Goal: Task Accomplishment & Management: Manage account settings

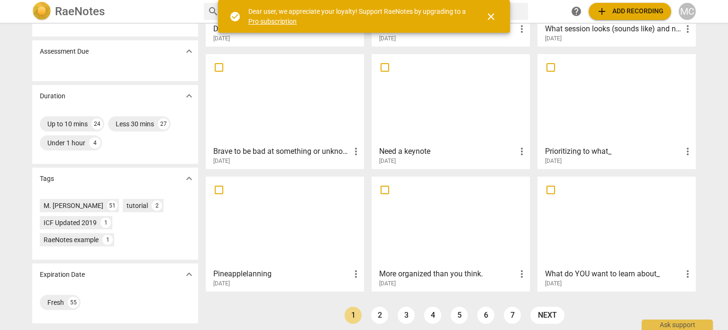
scroll to position [142, 0]
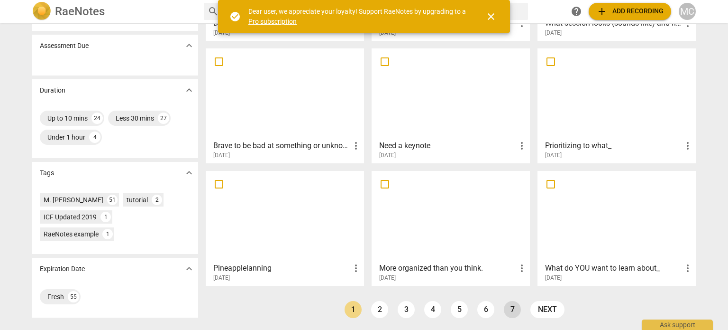
click at [507, 308] on link "7" at bounding box center [512, 309] width 17 height 17
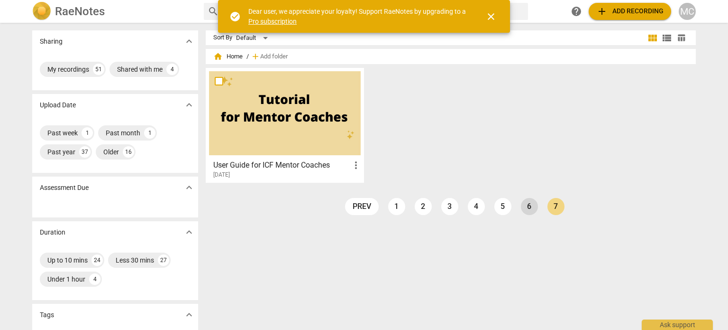
click at [527, 205] on link "6" at bounding box center [529, 206] width 17 height 17
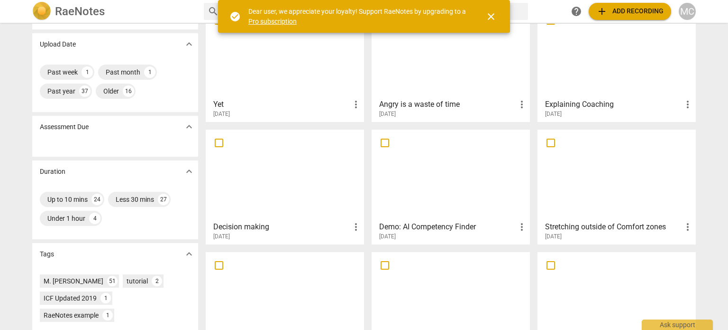
scroll to position [47, 0]
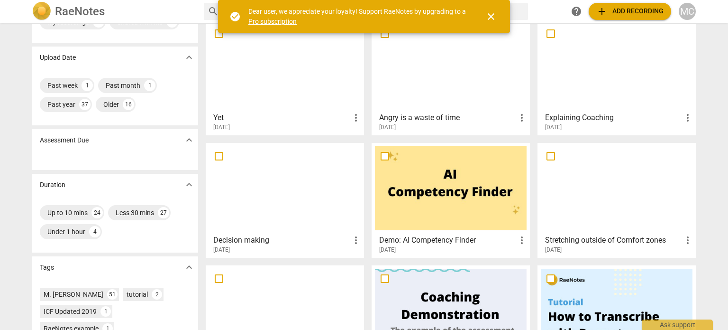
click at [684, 240] on span "more_vert" at bounding box center [687, 239] width 11 height 11
click at [696, 263] on li "Delete" at bounding box center [699, 262] width 36 height 23
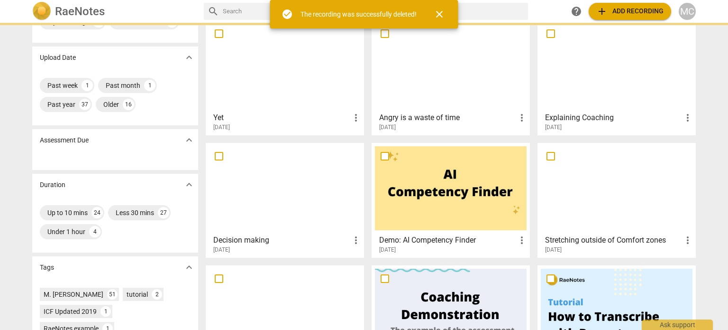
scroll to position [0, 0]
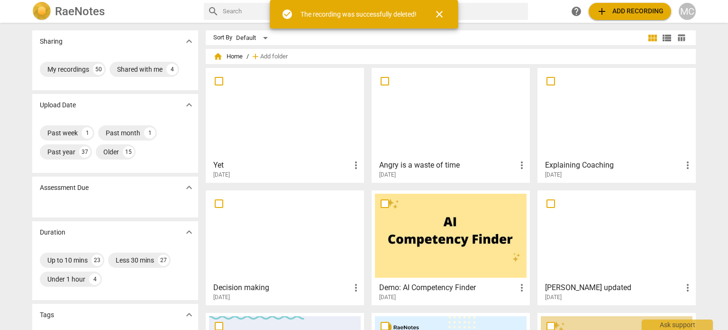
click at [349, 240] on div at bounding box center [285, 236] width 152 height 84
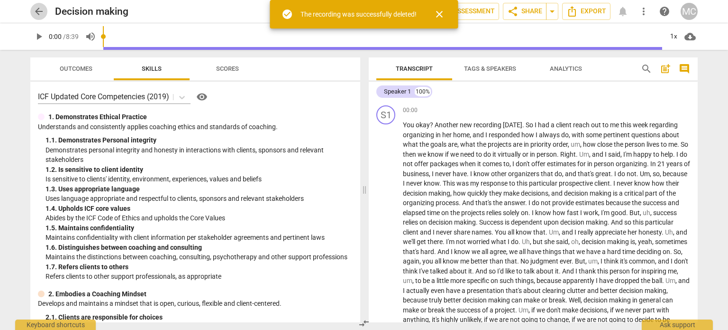
click at [40, 11] on span "arrow_back" at bounding box center [38, 11] width 11 height 11
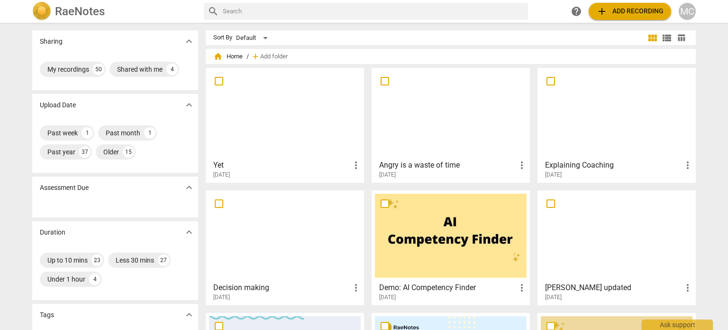
click at [353, 288] on span "more_vert" at bounding box center [355, 287] width 11 height 11
click at [367, 309] on li "Delete" at bounding box center [367, 306] width 36 height 23
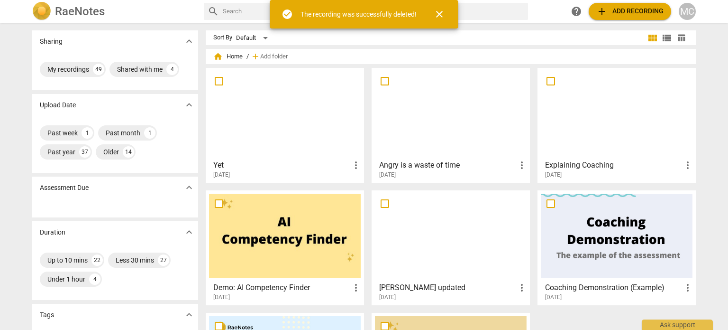
click at [687, 164] on span "more_vert" at bounding box center [687, 164] width 11 height 11
click at [698, 188] on li "Delete" at bounding box center [699, 187] width 36 height 23
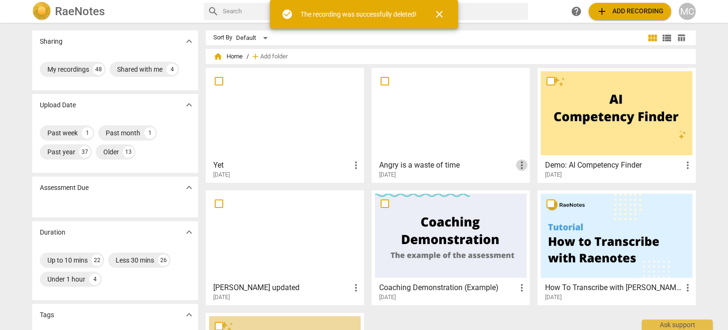
click at [521, 164] on span "more_vert" at bounding box center [521, 164] width 11 height 11
click at [540, 186] on li "Delete" at bounding box center [533, 187] width 36 height 23
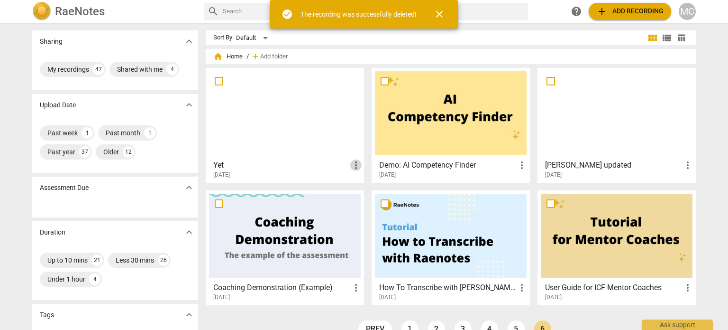
click at [353, 166] on span "more_vert" at bounding box center [355, 164] width 11 height 11
click at [376, 192] on li "Delete" at bounding box center [367, 187] width 36 height 23
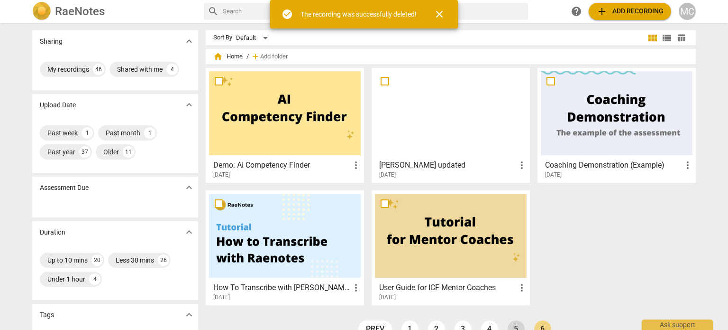
click at [516, 329] on link "5" at bounding box center [516, 328] width 17 height 17
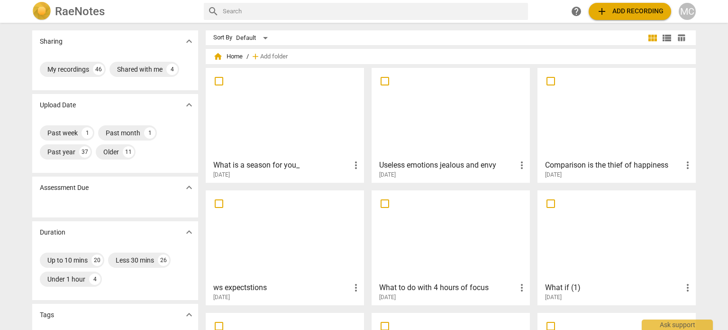
drag, startPoint x: 355, startPoint y: 160, endPoint x: 345, endPoint y: 166, distance: 11.3
click at [345, 166] on h3 "What is a season for you_" at bounding box center [281, 164] width 137 height 11
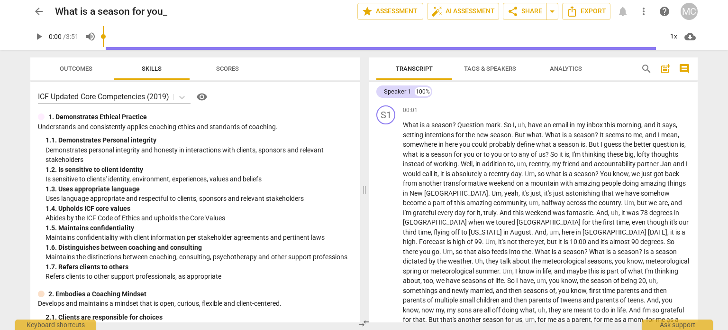
click at [38, 7] on span "arrow_back" at bounding box center [38, 11] width 11 height 11
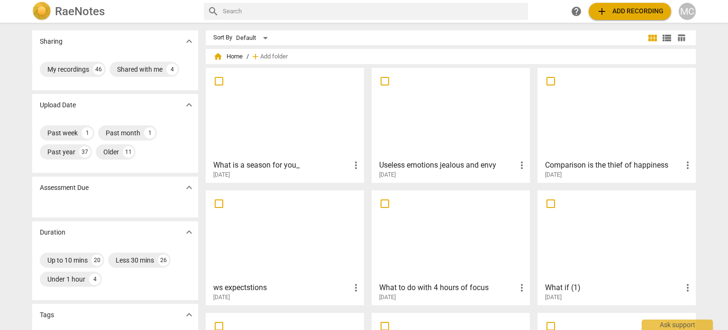
click at [354, 163] on span "more_vert" at bounding box center [355, 164] width 11 height 11
click at [369, 186] on li "Delete" at bounding box center [367, 187] width 36 height 23
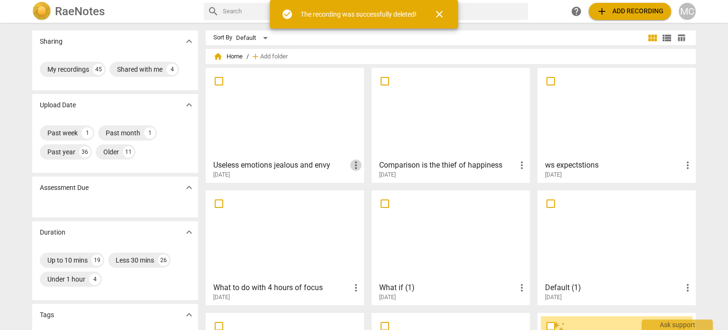
click at [353, 165] on span "more_vert" at bounding box center [355, 164] width 11 height 11
click at [368, 184] on li "Delete" at bounding box center [367, 187] width 36 height 23
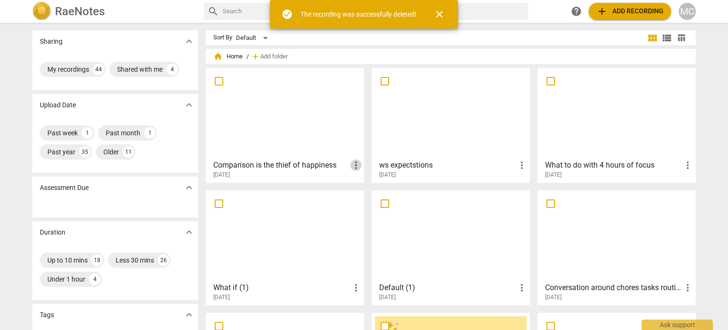
click at [353, 166] on span "more_vert" at bounding box center [355, 164] width 11 height 11
click at [364, 189] on li "Delete" at bounding box center [367, 187] width 36 height 23
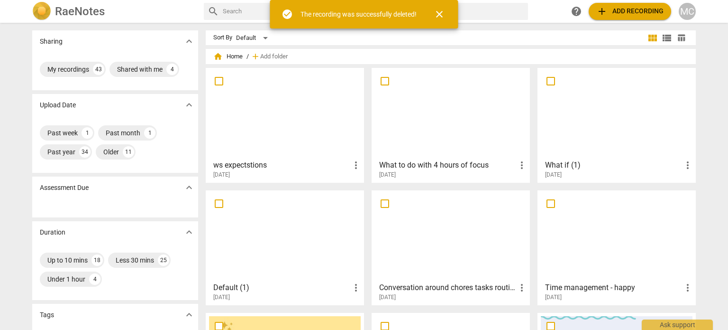
click at [353, 163] on span "more_vert" at bounding box center [355, 164] width 11 height 11
click at [360, 183] on li "Delete" at bounding box center [367, 187] width 36 height 23
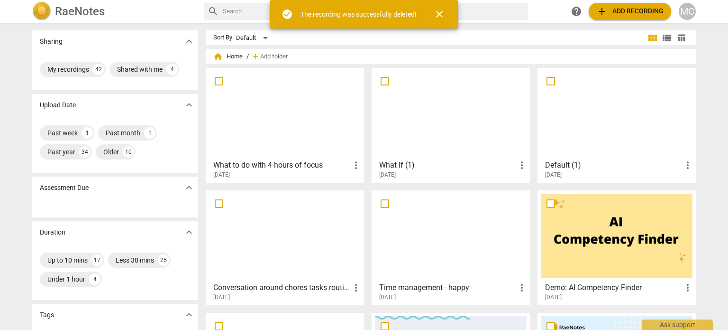
click at [353, 164] on span "more_vert" at bounding box center [355, 164] width 11 height 11
click at [369, 188] on li "Delete" at bounding box center [367, 187] width 36 height 23
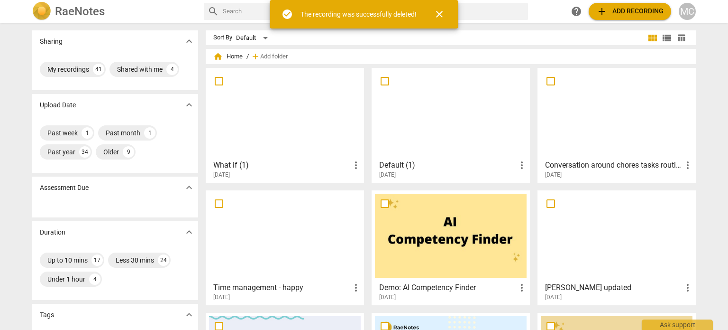
click at [355, 165] on span "more_vert" at bounding box center [355, 164] width 11 height 11
click at [362, 189] on li "Delete" at bounding box center [367, 187] width 36 height 23
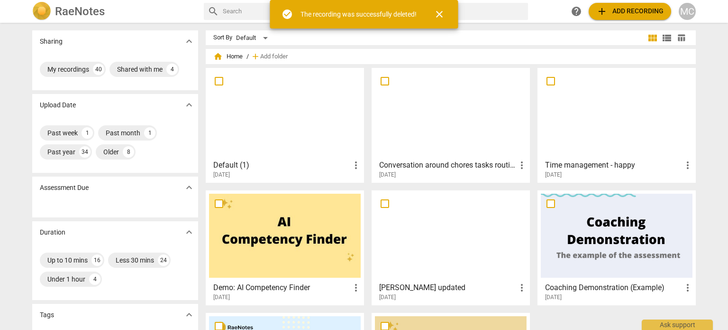
click at [345, 165] on h3 "Default (1)" at bounding box center [281, 164] width 137 height 11
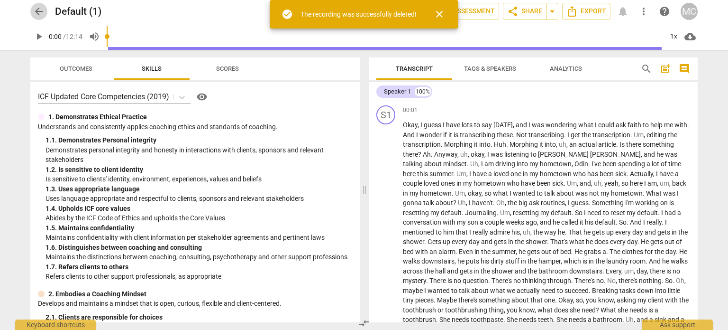
click at [40, 17] on span "arrow_back" at bounding box center [38, 11] width 11 height 11
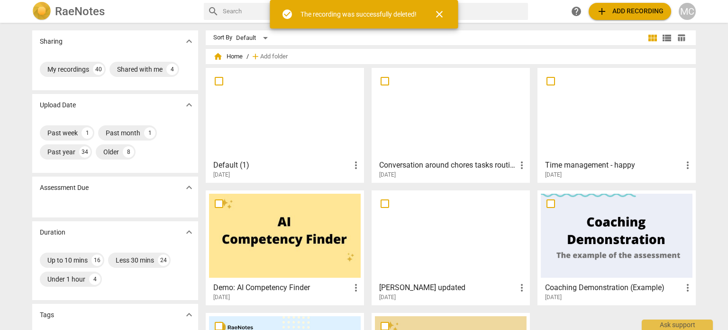
click at [353, 163] on span "more_vert" at bounding box center [355, 164] width 11 height 11
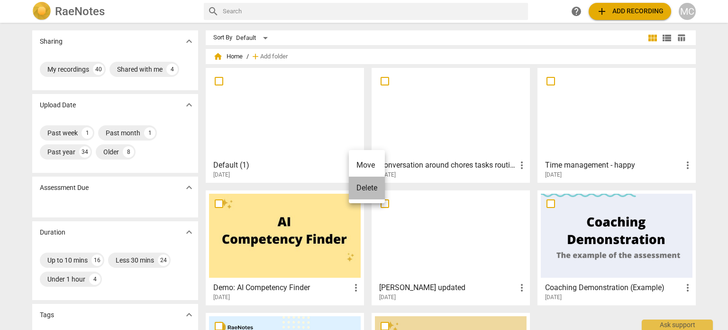
click at [364, 191] on li "Delete" at bounding box center [367, 187] width 36 height 23
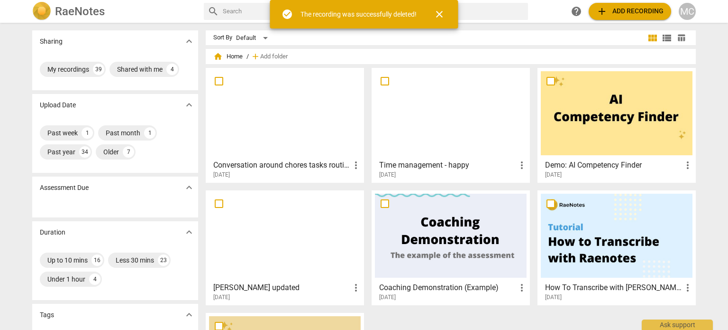
click at [355, 165] on span "more_vert" at bounding box center [355, 164] width 11 height 11
click at [362, 187] on li "Delete" at bounding box center [367, 187] width 36 height 23
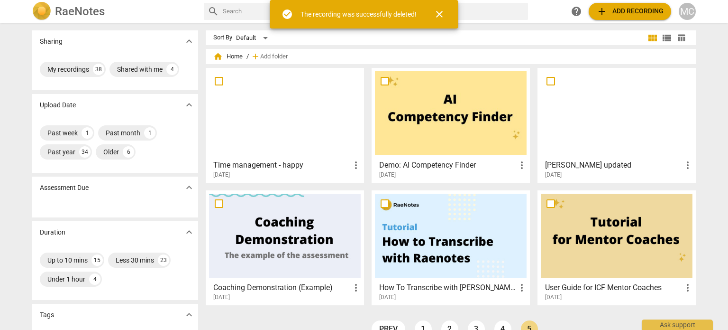
click at [354, 163] on span "more_vert" at bounding box center [355, 164] width 11 height 11
click at [357, 180] on li "Delete" at bounding box center [367, 187] width 36 height 23
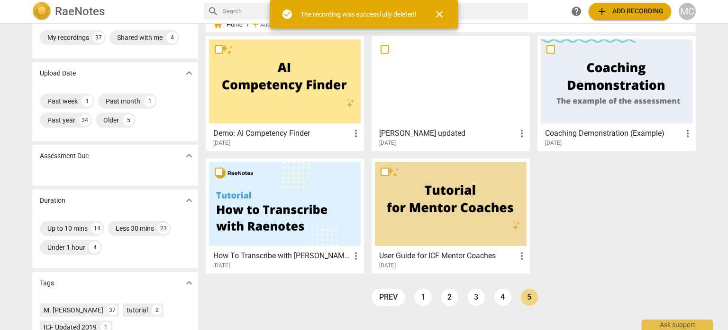
scroll to position [47, 0]
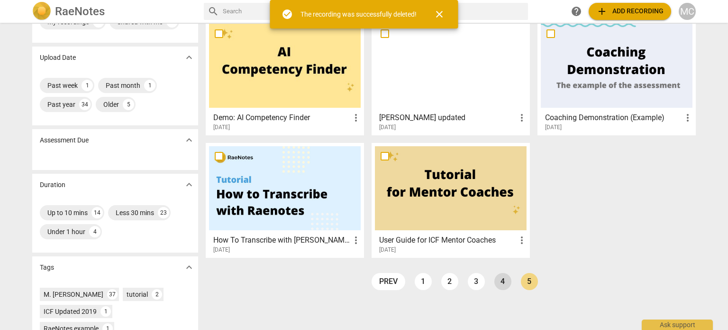
click at [497, 282] on link "4" at bounding box center [503, 281] width 17 height 17
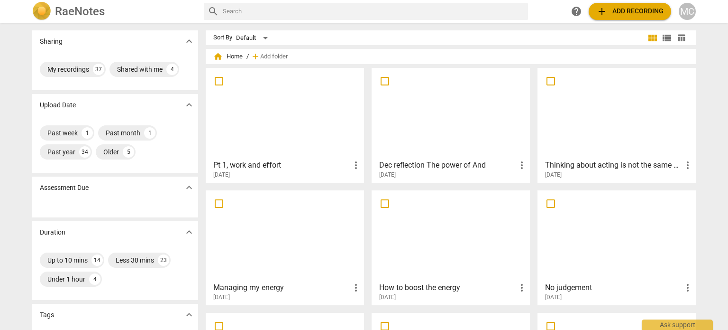
click at [355, 165] on span "more_vert" at bounding box center [355, 164] width 11 height 11
click at [368, 191] on li "Delete" at bounding box center [367, 187] width 36 height 23
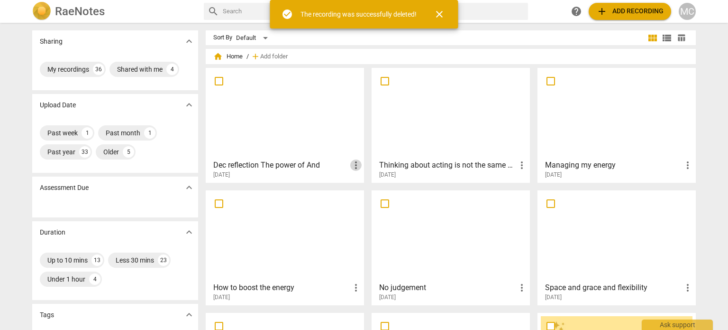
click at [352, 164] on span "more_vert" at bounding box center [355, 164] width 11 height 11
click at [366, 186] on li "Delete" at bounding box center [367, 187] width 36 height 23
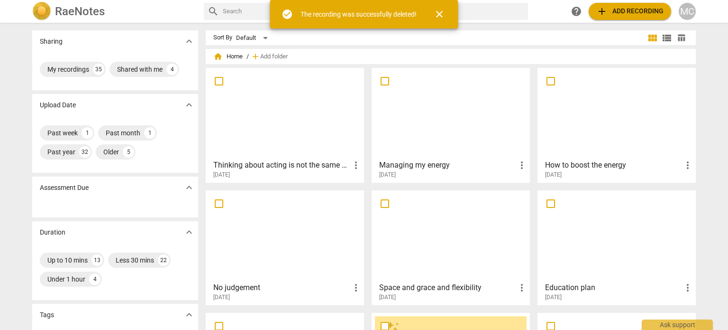
click at [354, 160] on span "more_vert" at bounding box center [355, 164] width 11 height 11
click at [366, 185] on li "Delete" at bounding box center [367, 187] width 36 height 23
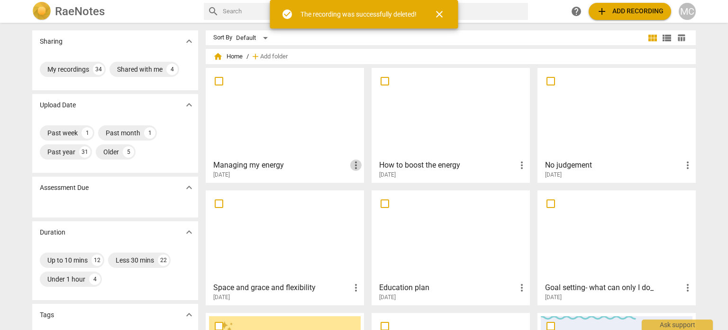
click at [353, 164] on span "more_vert" at bounding box center [355, 164] width 11 height 11
click at [364, 183] on li "Delete" at bounding box center [367, 187] width 36 height 23
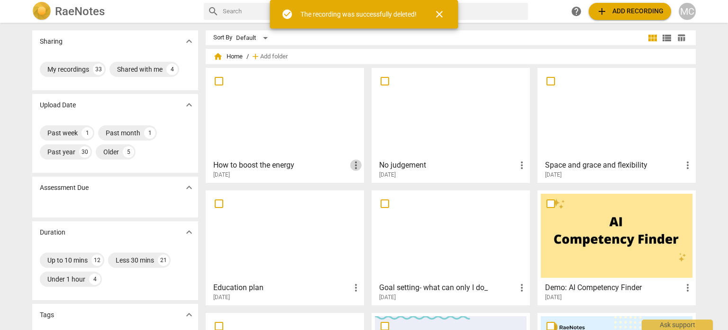
click at [353, 160] on span "more_vert" at bounding box center [355, 164] width 11 height 11
click at [369, 184] on li "Delete" at bounding box center [367, 187] width 36 height 23
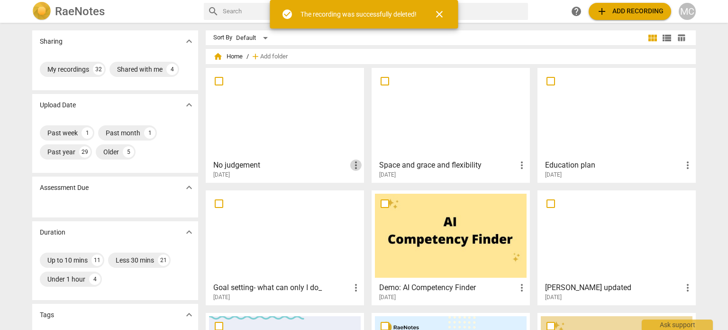
click at [355, 164] on span "more_vert" at bounding box center [355, 164] width 11 height 11
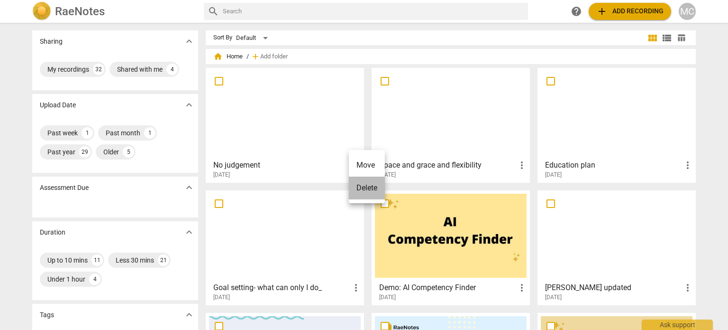
click at [366, 189] on li "Delete" at bounding box center [367, 187] width 36 height 23
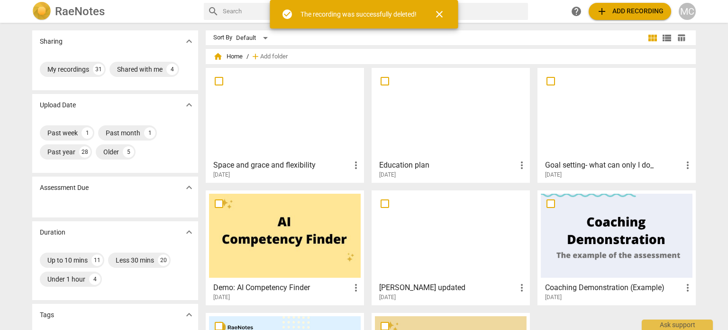
click at [355, 164] on span "more_vert" at bounding box center [355, 164] width 11 height 11
click at [375, 185] on li "Delete" at bounding box center [367, 187] width 36 height 23
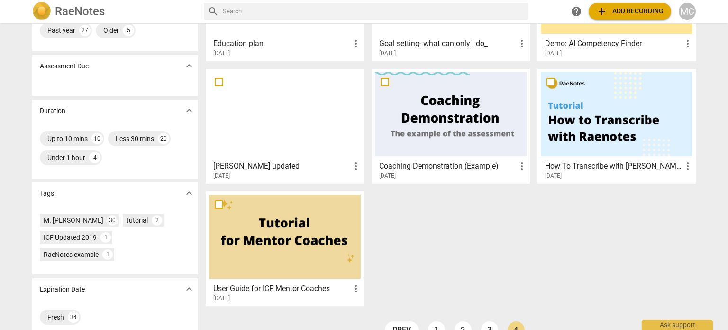
scroll to position [142, 0]
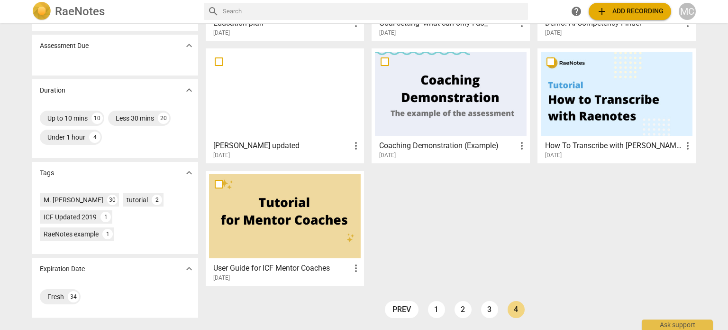
click at [438, 310] on link "1" at bounding box center [436, 309] width 17 height 17
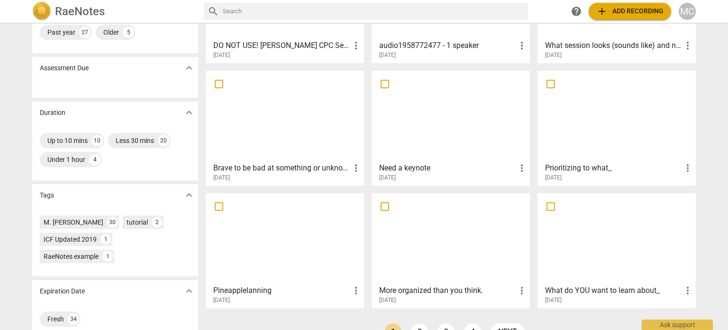
scroll to position [142, 0]
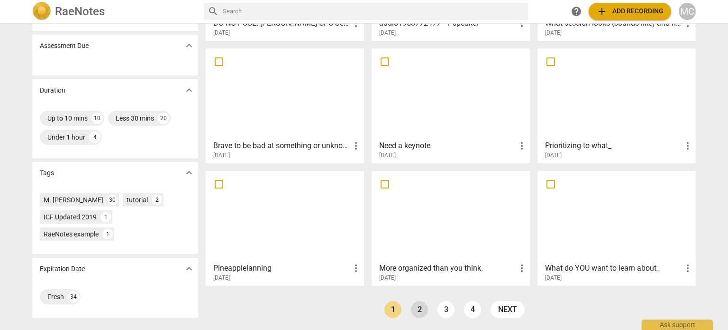
click at [419, 307] on link "2" at bounding box center [419, 309] width 17 height 17
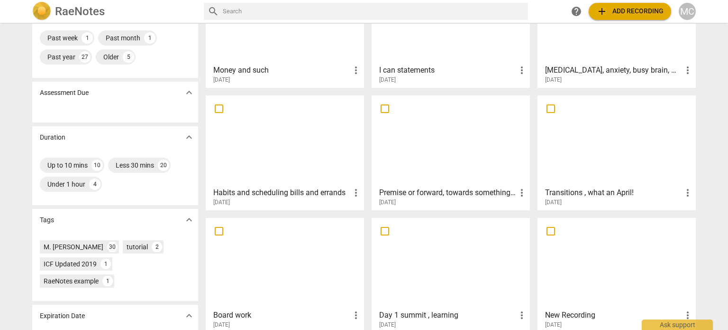
scroll to position [142, 0]
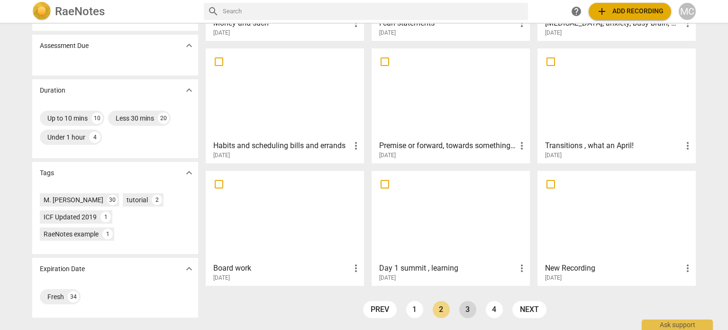
click at [469, 309] on link "3" at bounding box center [468, 309] width 17 height 17
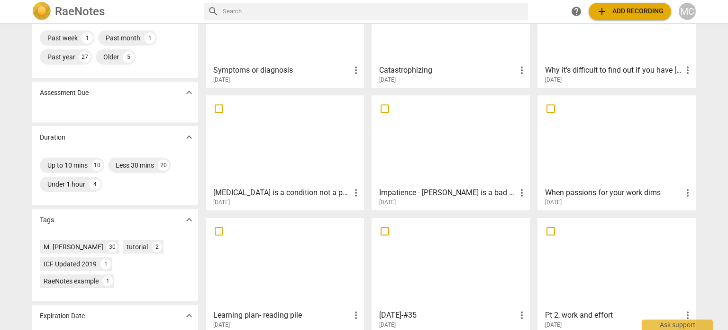
scroll to position [142, 0]
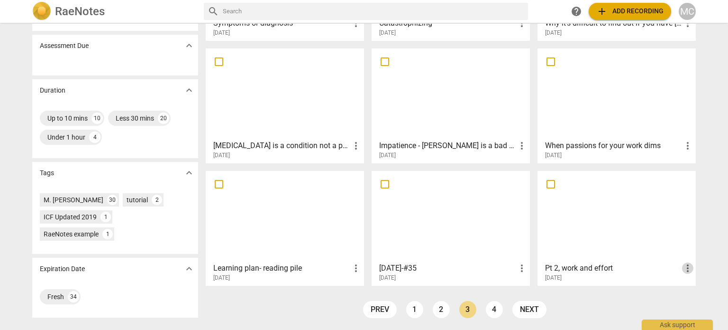
click at [687, 267] on span "more_vert" at bounding box center [687, 267] width 11 height 11
click at [696, 292] on li "Delete" at bounding box center [699, 290] width 36 height 23
click at [686, 143] on span "more_vert" at bounding box center [687, 145] width 11 height 11
click at [703, 164] on li "Delete" at bounding box center [699, 168] width 36 height 23
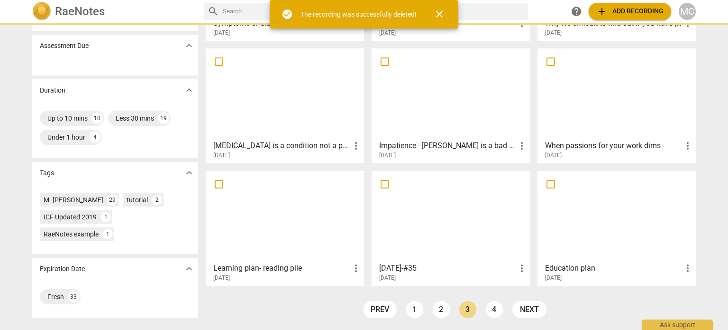
scroll to position [0, 0]
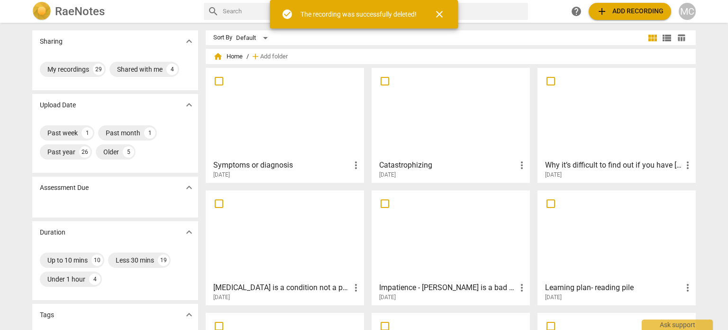
click at [518, 164] on span "more_vert" at bounding box center [521, 164] width 11 height 11
click at [530, 181] on li "Delete" at bounding box center [533, 187] width 36 height 23
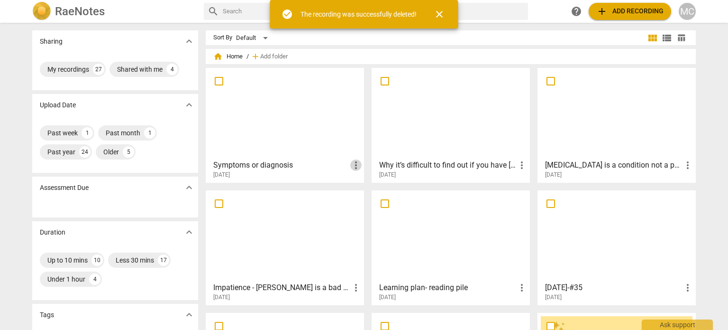
click at [358, 165] on span "more_vert" at bounding box center [355, 164] width 11 height 11
click at [365, 184] on li "Delete" at bounding box center [367, 187] width 36 height 23
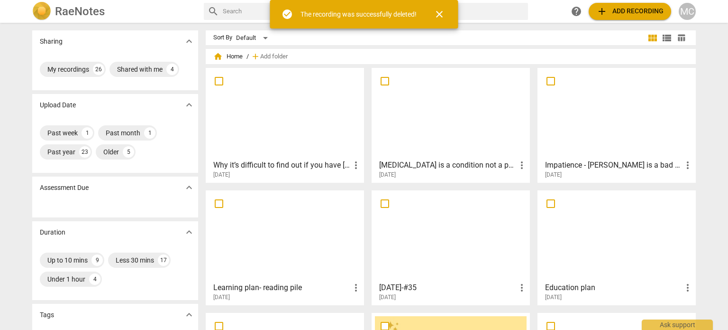
click at [689, 165] on span "more_vert" at bounding box center [687, 164] width 11 height 11
click at [701, 184] on li "Delete" at bounding box center [699, 187] width 36 height 23
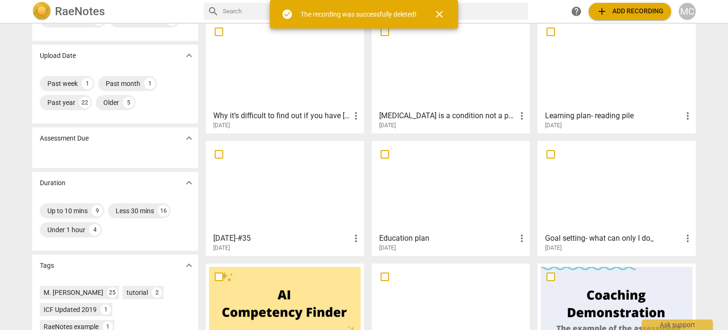
scroll to position [142, 0]
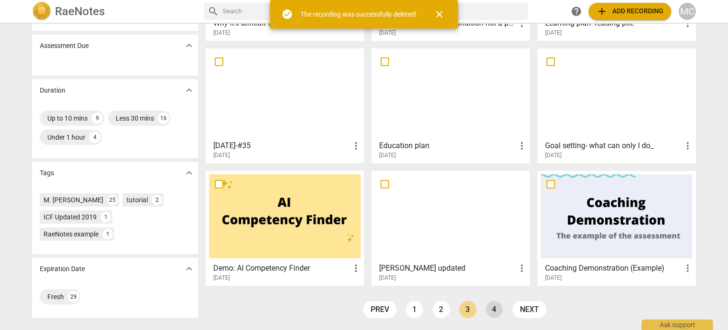
click at [495, 307] on link "4" at bounding box center [494, 309] width 17 height 17
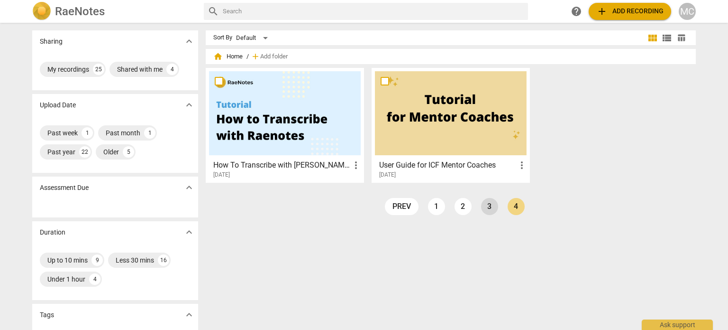
click at [492, 206] on link "3" at bounding box center [489, 206] width 17 height 17
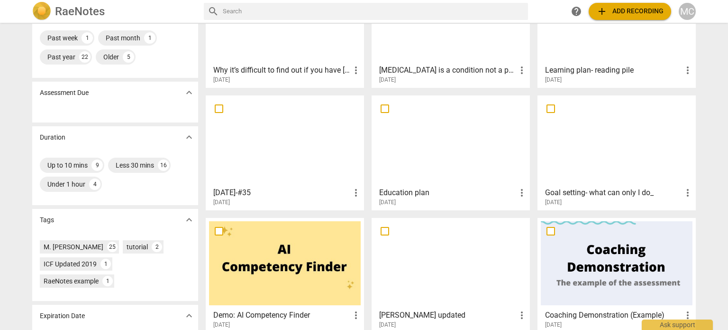
scroll to position [142, 0]
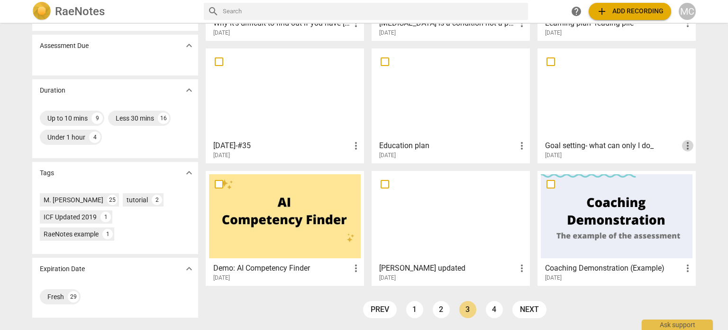
click at [685, 144] on span "more_vert" at bounding box center [687, 145] width 11 height 11
click at [698, 168] on li "Delete" at bounding box center [699, 168] width 36 height 23
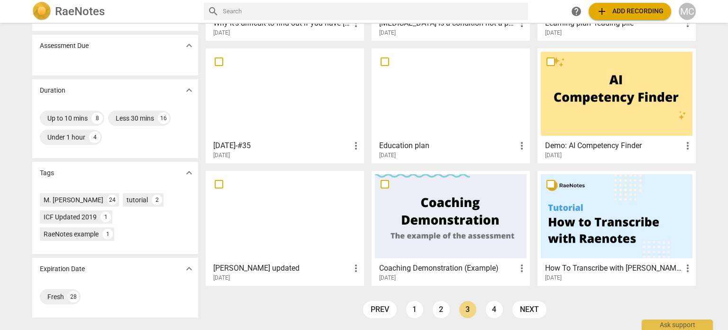
click at [434, 312] on link "2" at bounding box center [441, 309] width 17 height 17
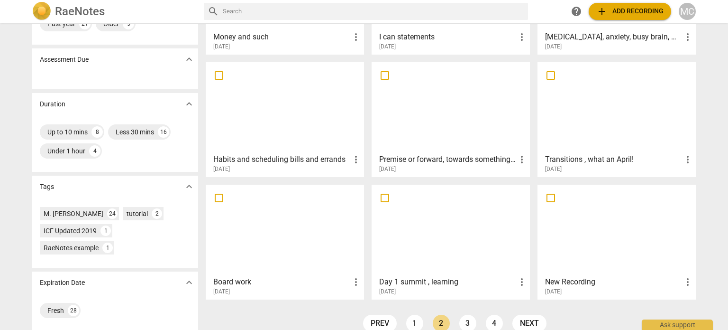
scroll to position [142, 0]
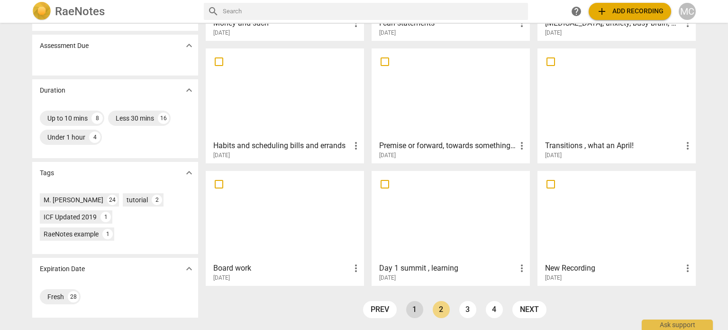
click at [412, 308] on link "1" at bounding box center [414, 309] width 17 height 17
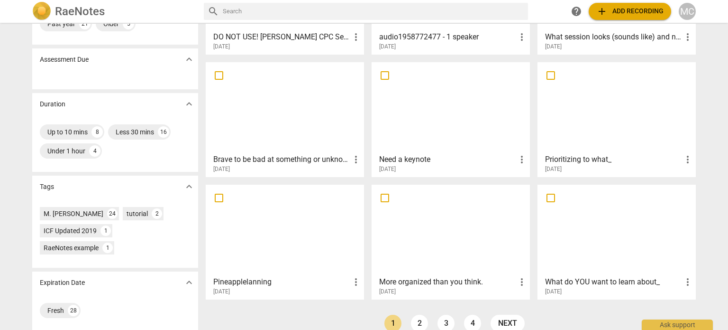
scroll to position [142, 0]
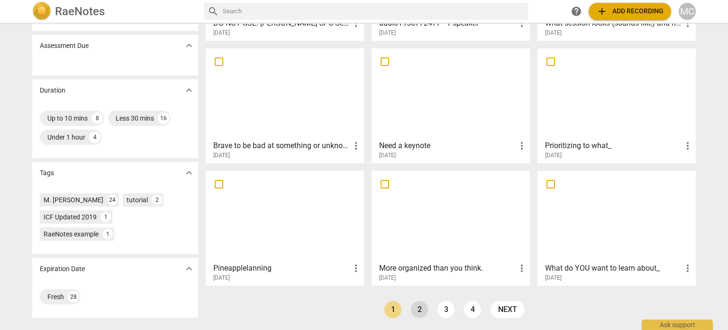
click at [417, 308] on link "2" at bounding box center [419, 309] width 17 height 17
